Goal: Information Seeking & Learning: Learn about a topic

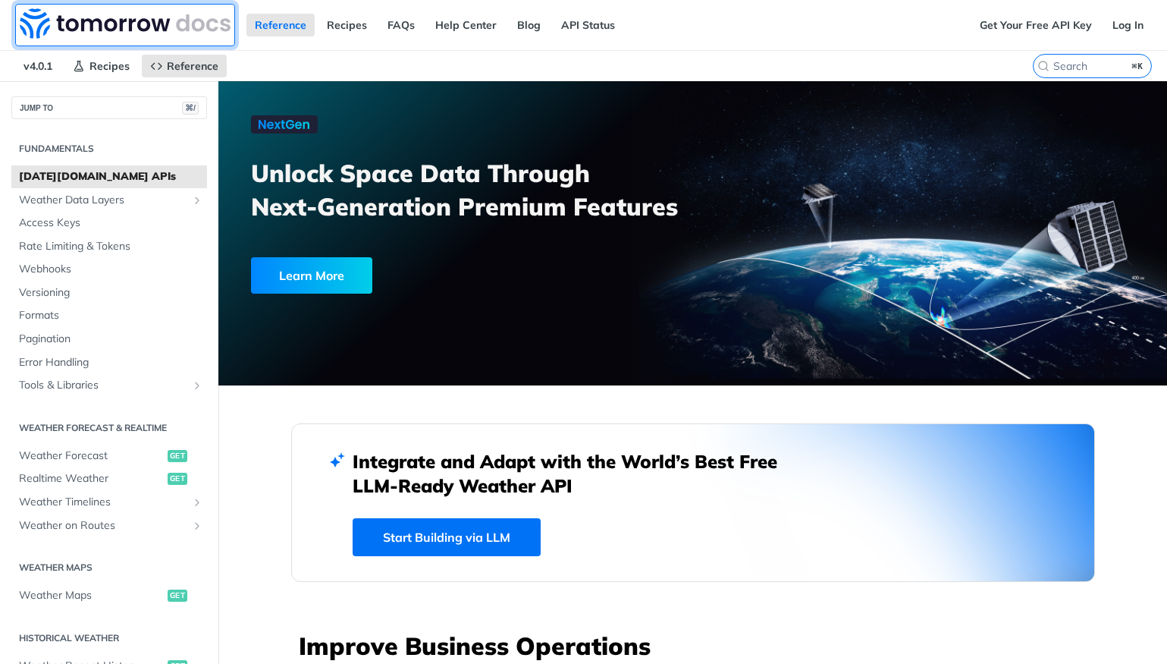
click at [108, 27] on img at bounding box center [125, 23] width 211 height 30
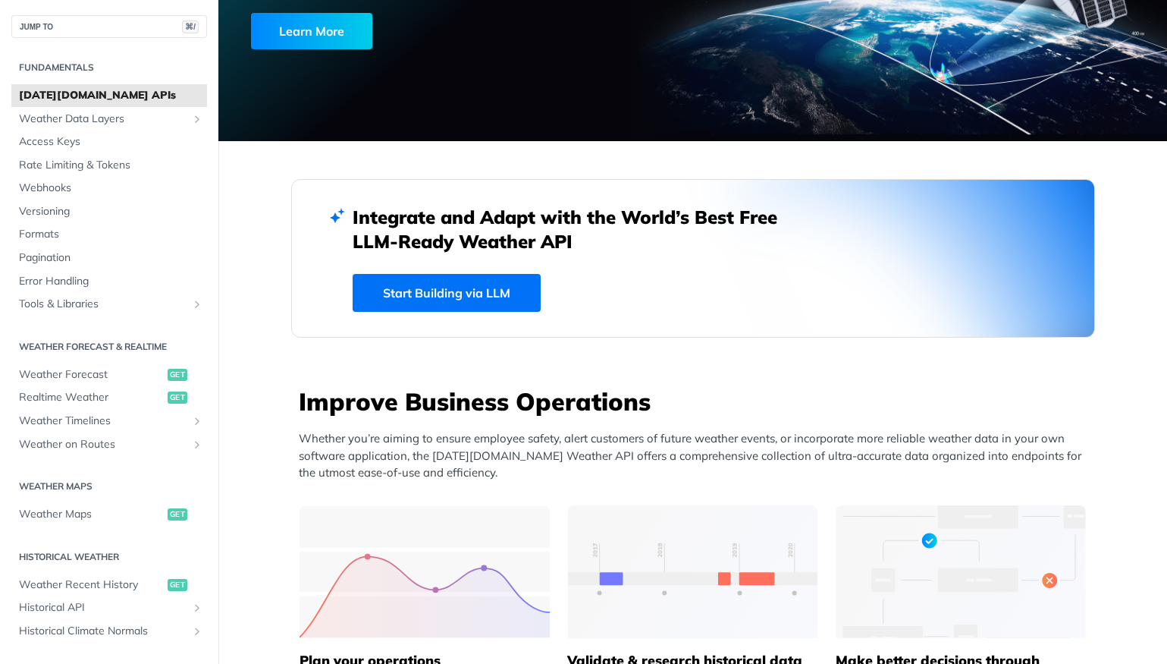
scroll to position [190, 0]
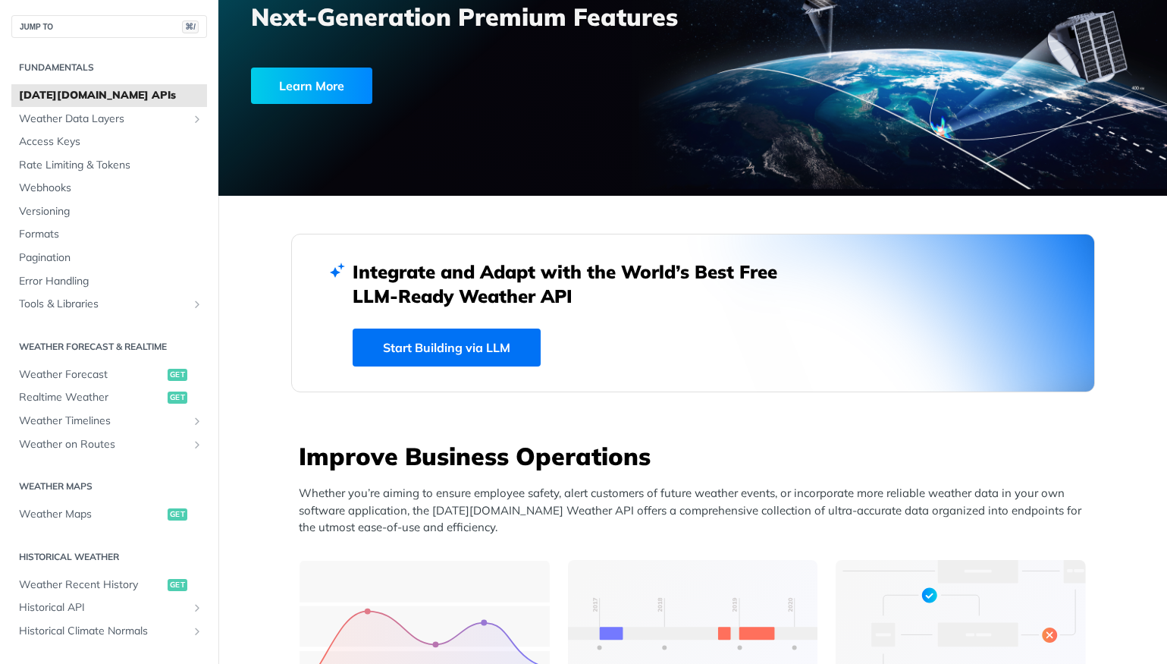
click at [290, 81] on div "Learn More" at bounding box center [311, 86] width 121 height 36
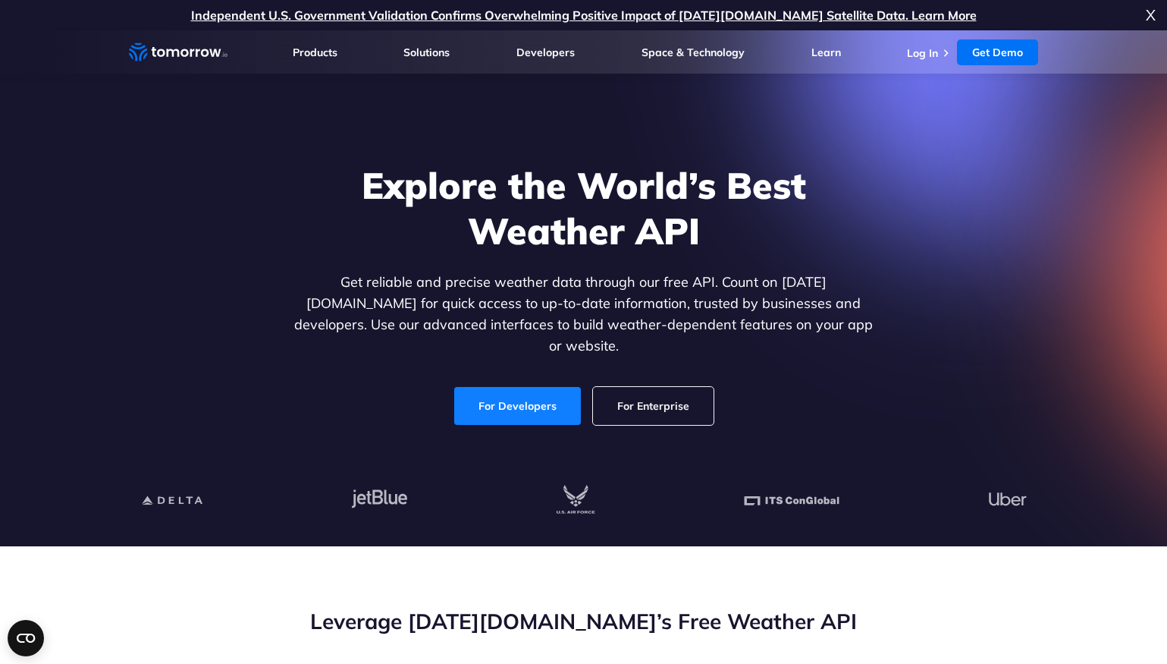
click at [527, 406] on link "For Developers" at bounding box center [517, 406] width 127 height 38
click at [529, 395] on link "For Developers" at bounding box center [517, 406] width 127 height 38
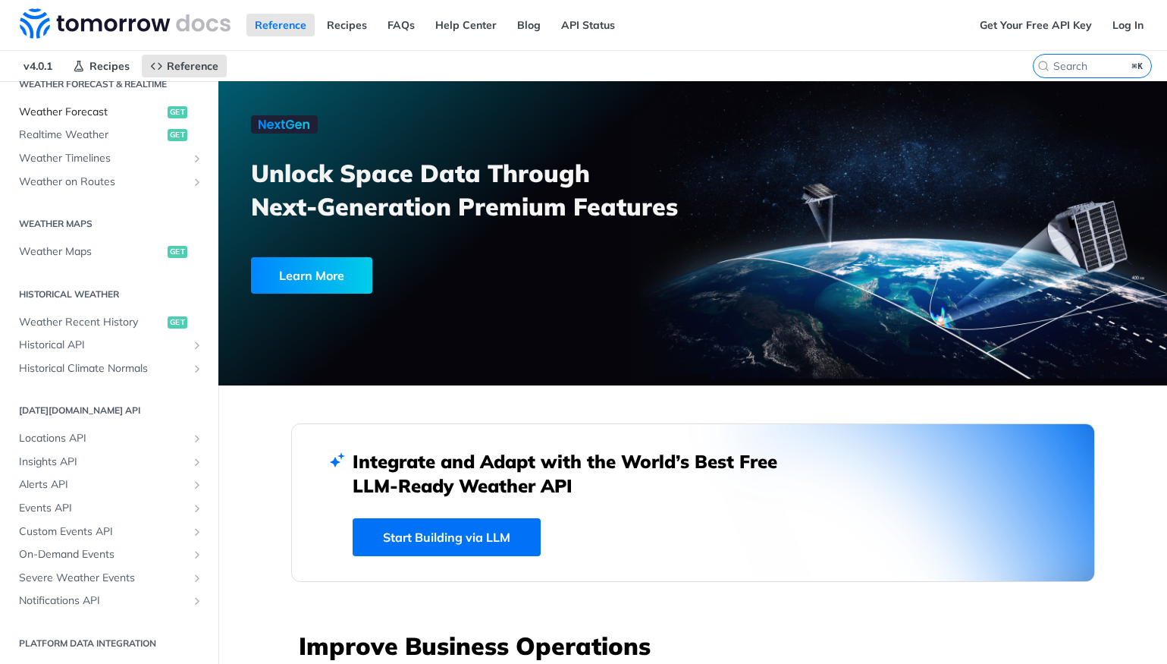
scroll to position [6, 0]
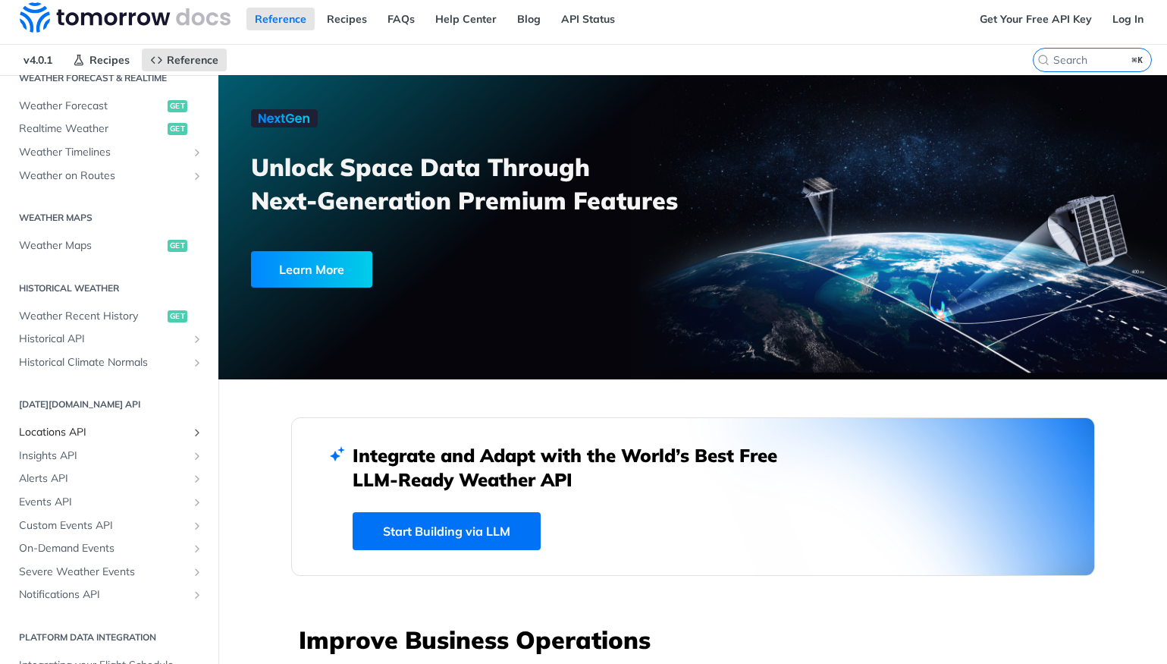
click at [81, 433] on span "Locations API" at bounding box center [103, 432] width 168 height 15
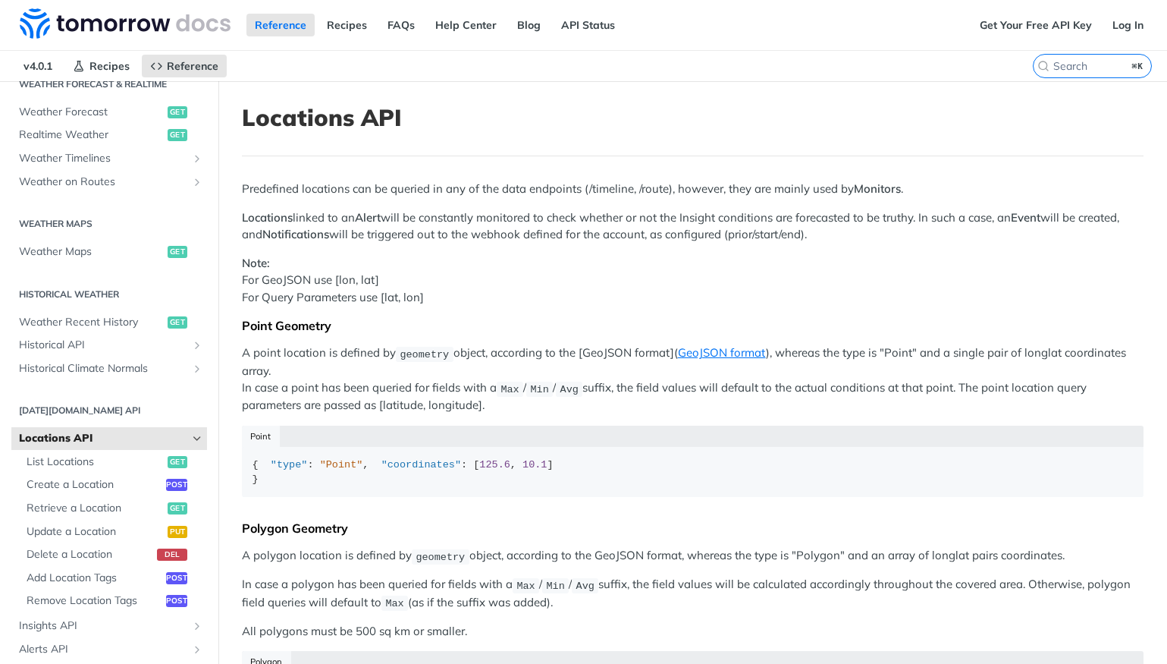
click at [91, 432] on span "Locations API" at bounding box center [103, 438] width 168 height 15
click at [96, 343] on span "Historical API" at bounding box center [103, 345] width 168 height 15
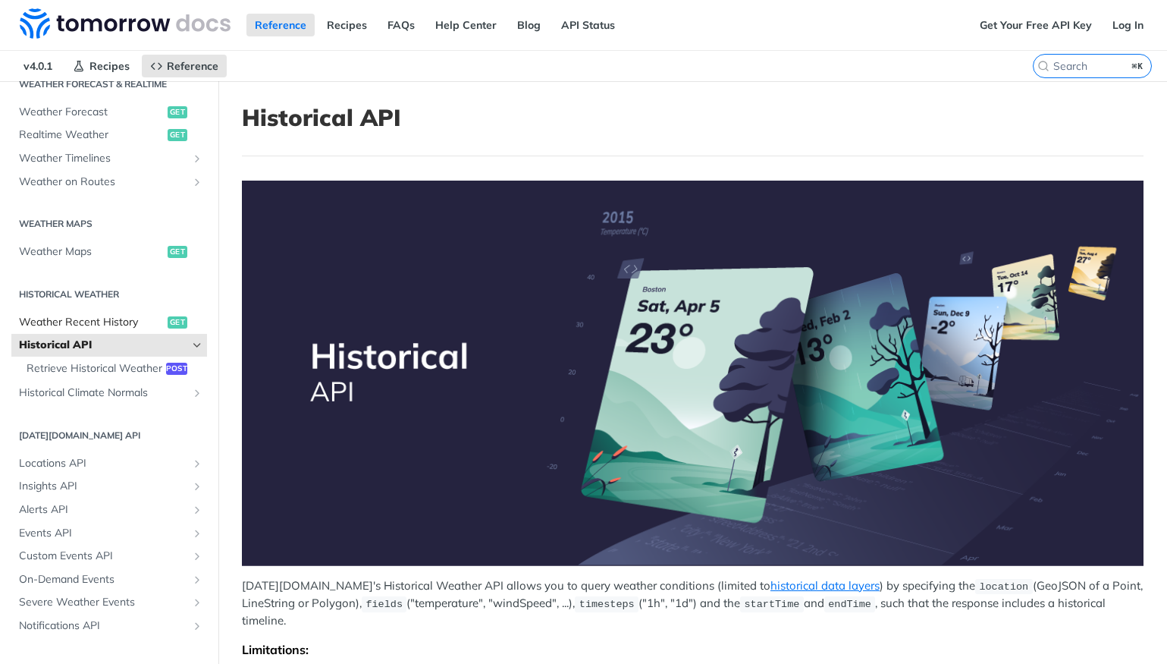
click at [96, 324] on span "Weather Recent History" at bounding box center [91, 322] width 145 height 15
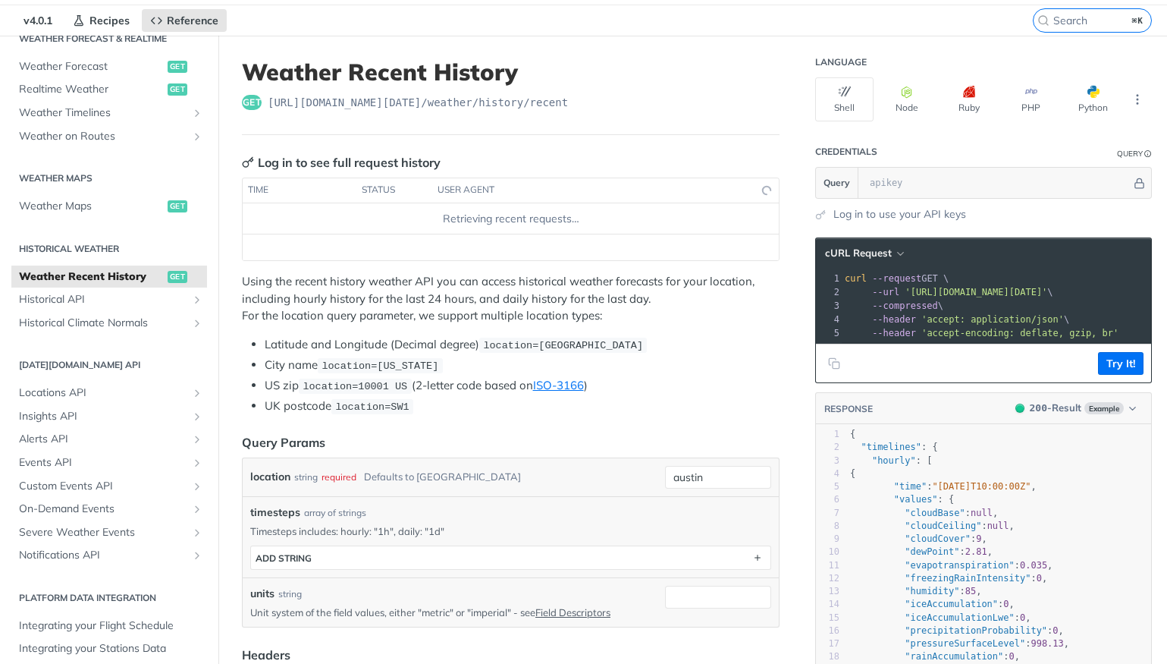
scroll to position [47, 0]
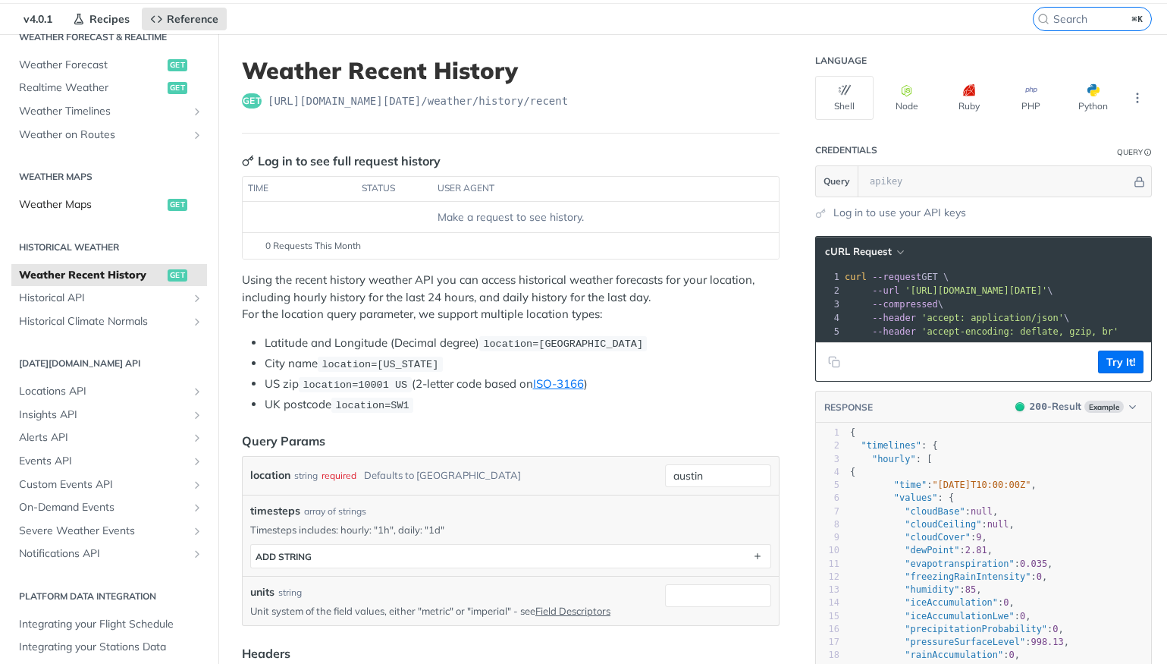
click at [127, 197] on span "Weather Maps" at bounding box center [91, 204] width 145 height 15
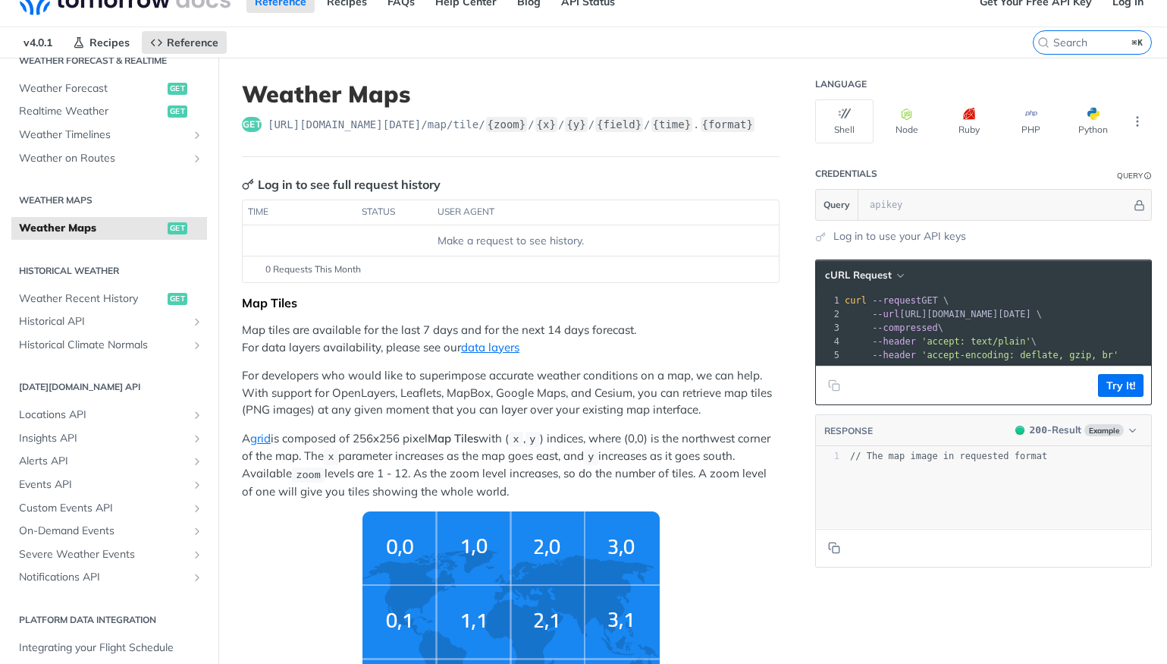
scroll to position [26, 0]
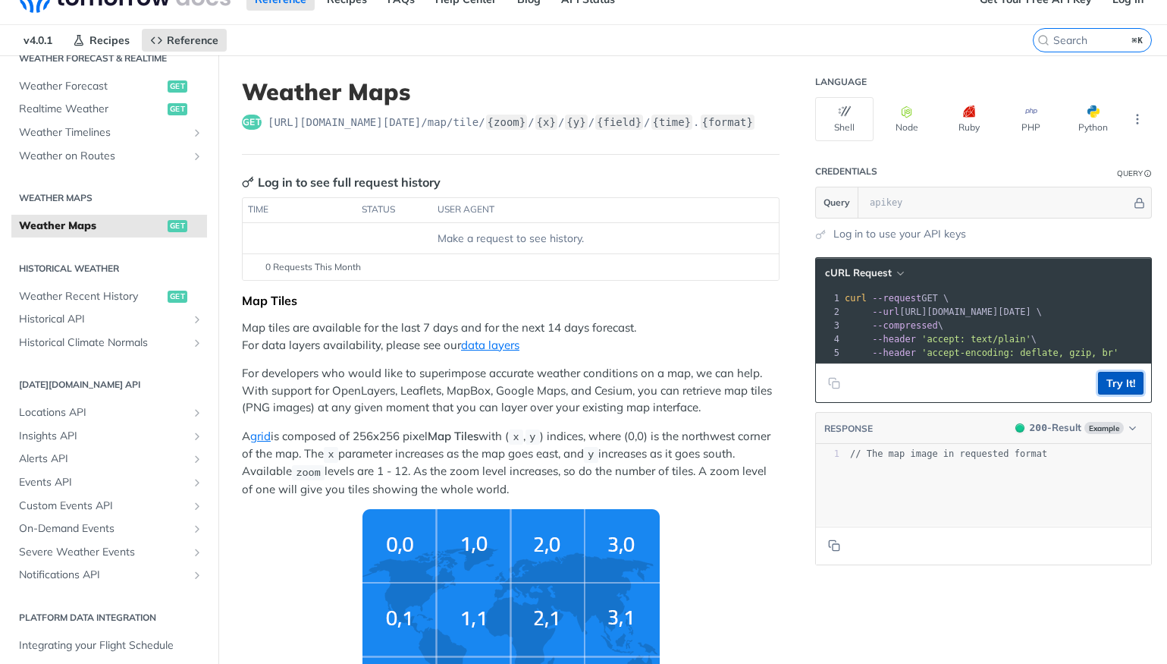
click at [1126, 382] on button "Try It!" at bounding box center [1121, 383] width 46 height 23
click at [877, 203] on input "text" at bounding box center [996, 202] width 269 height 30
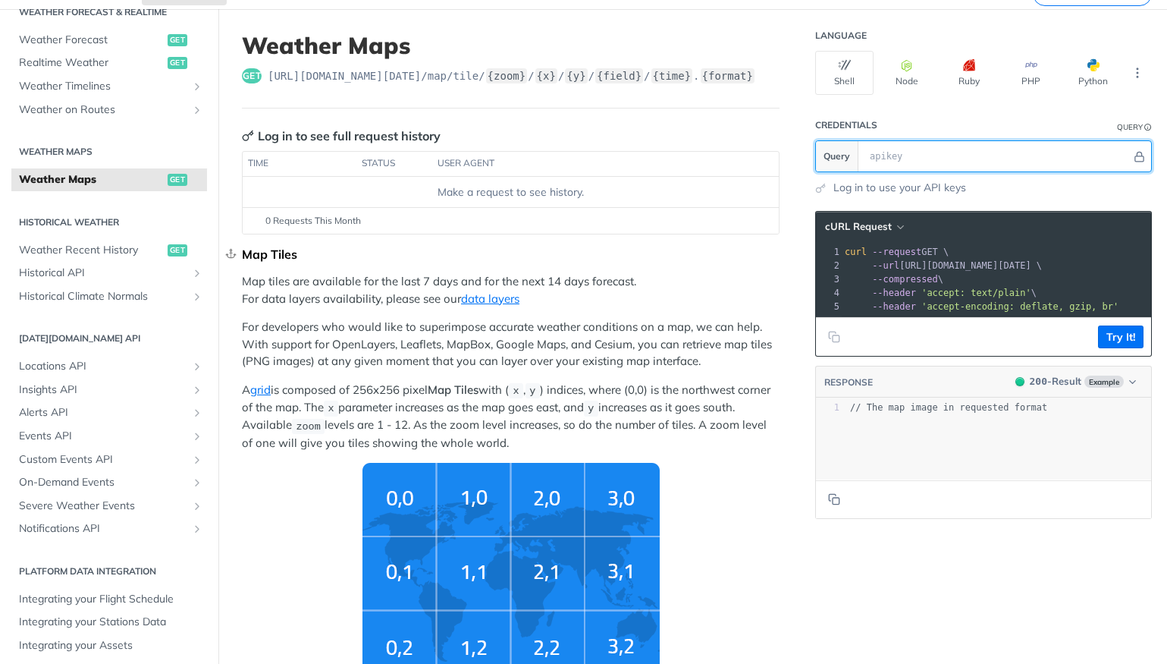
scroll to position [0, 0]
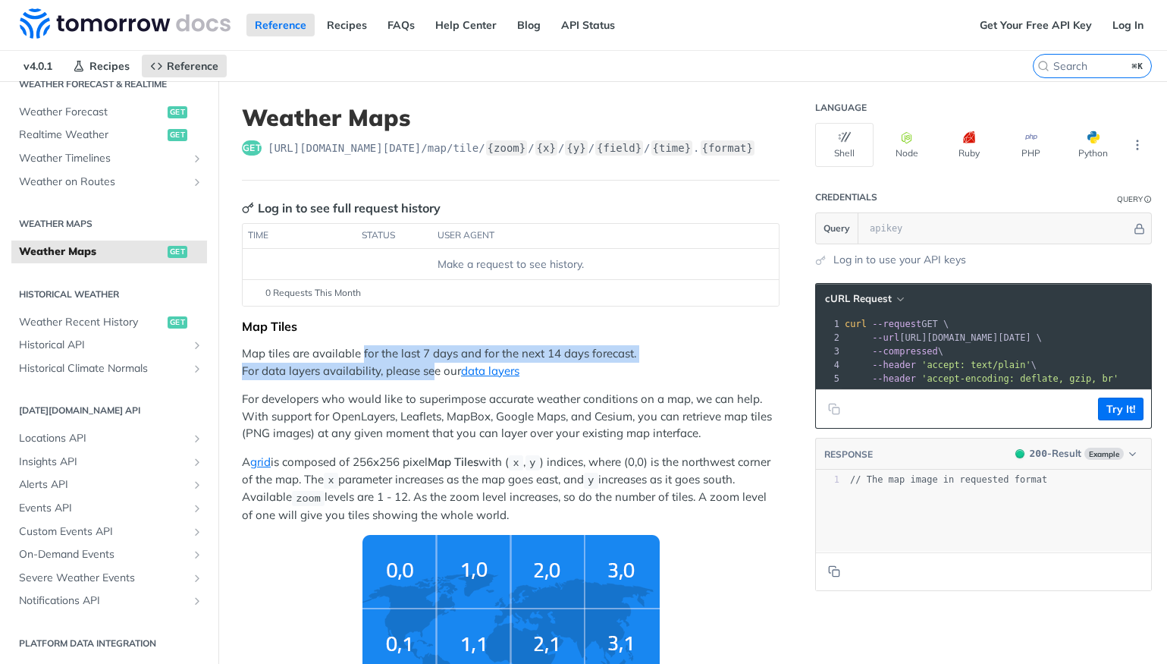
drag, startPoint x: 363, startPoint y: 359, endPoint x: 435, endPoint y: 373, distance: 73.5
click at [435, 373] on p "Map tiles are available for the last 7 days and for the next 14 days forecast. …" at bounding box center [511, 362] width 538 height 34
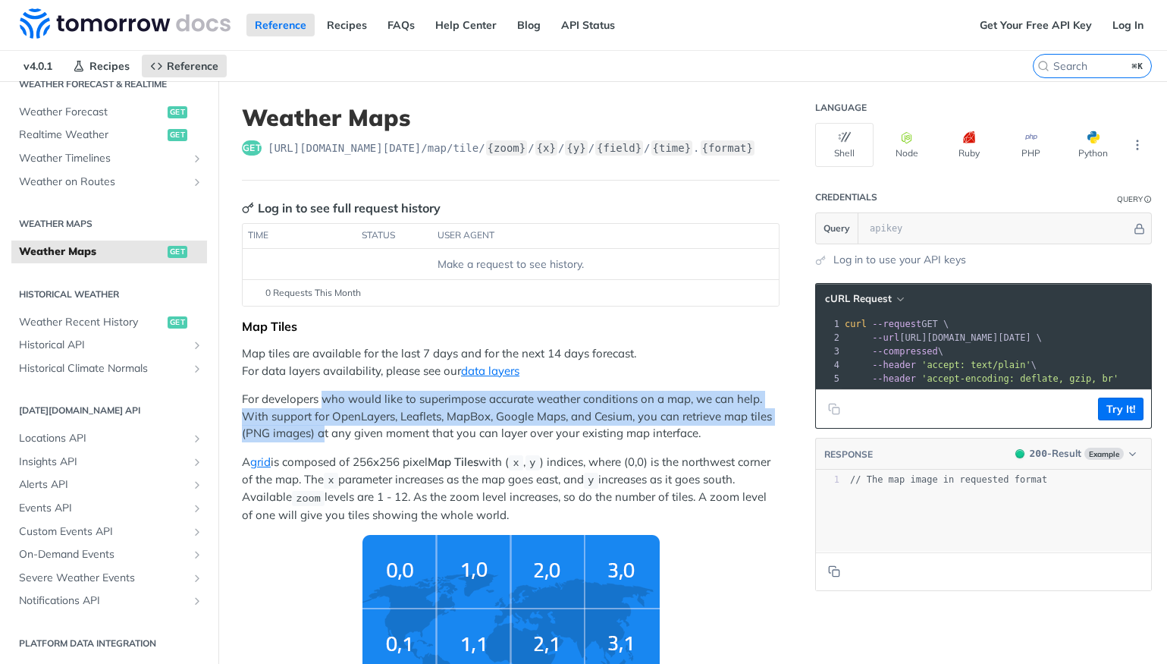
drag, startPoint x: 320, startPoint y: 400, endPoint x: 325, endPoint y: 434, distance: 33.8
click at [325, 433] on p "For developers who would like to superimpose accurate weather conditions on a m…" at bounding box center [511, 417] width 538 height 52
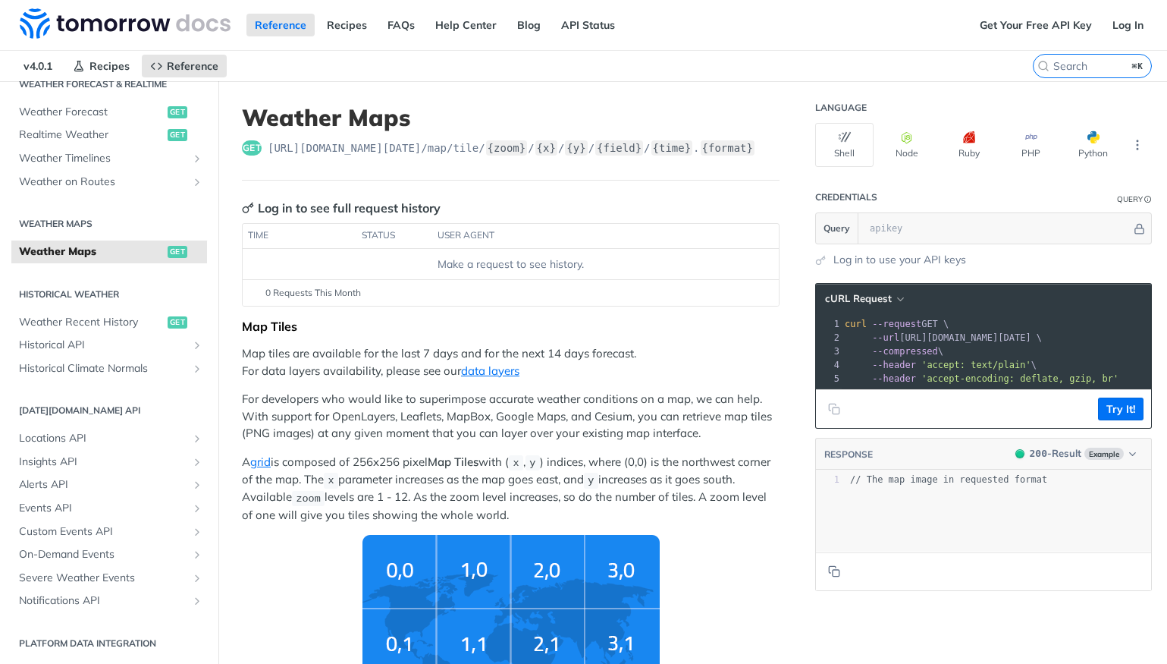
click at [544, 404] on p "For developers who would like to superimpose accurate weather conditions on a m…" at bounding box center [511, 417] width 538 height 52
